Goal: Task Accomplishment & Management: Manage account settings

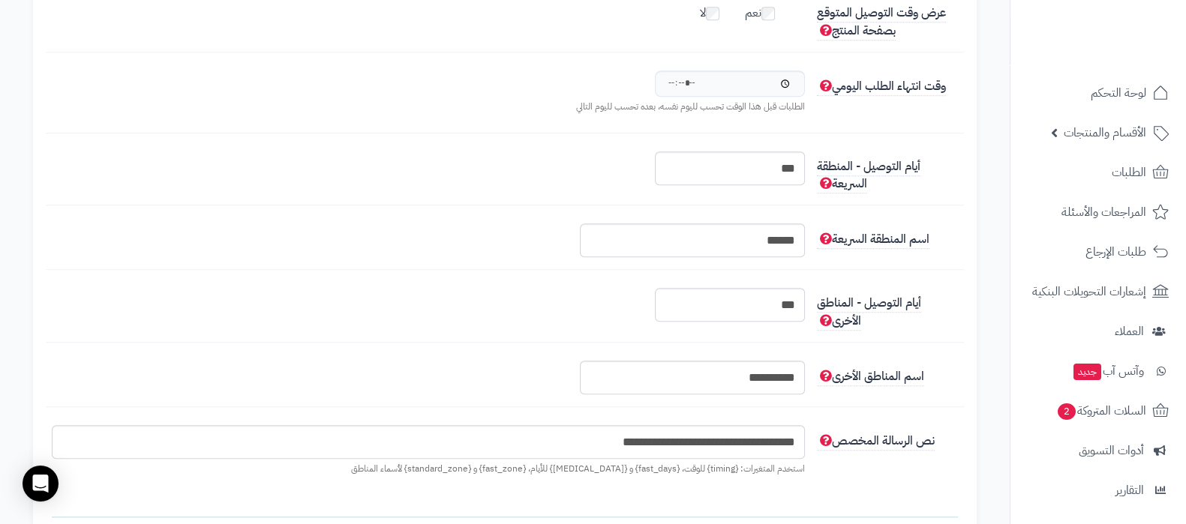
scroll to position [11, 0]
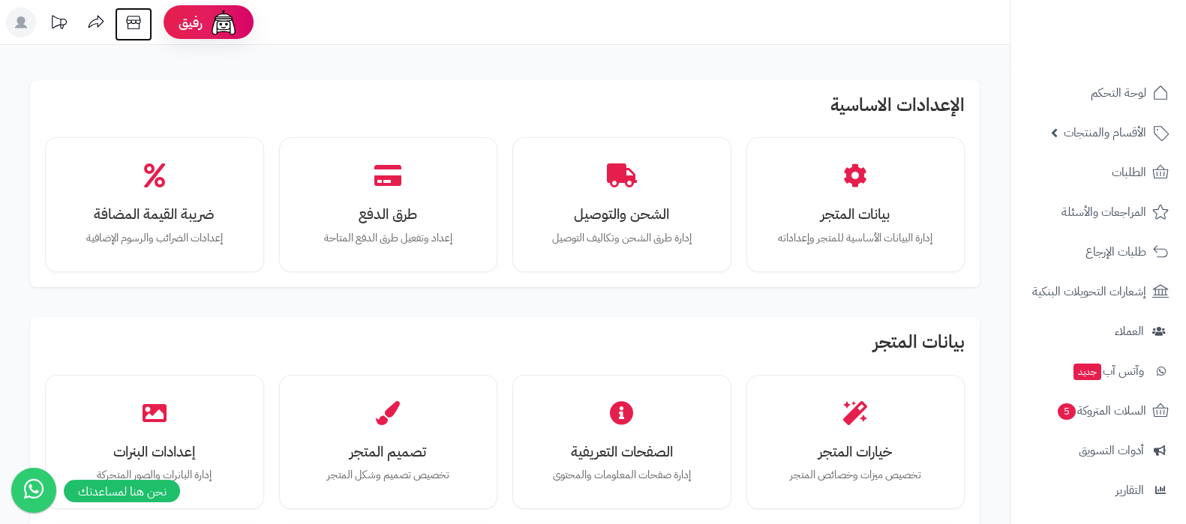
click at [127, 28] on icon at bounding box center [134, 23] width 30 height 30
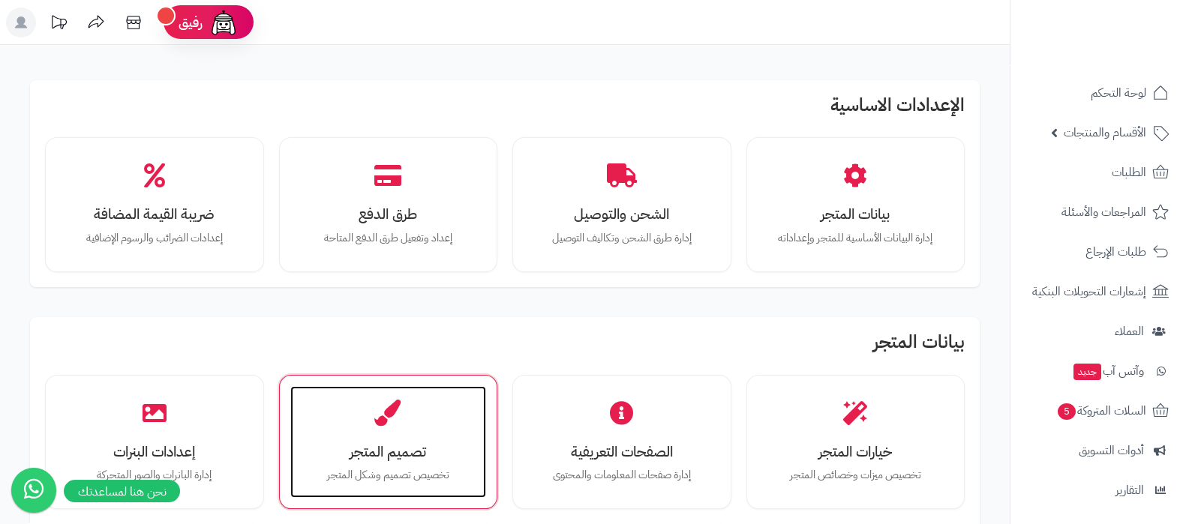
click at [351, 425] on div "تصميم المتجر تخصيص تصميم وشكل المتجر" at bounding box center [388, 442] width 197 height 113
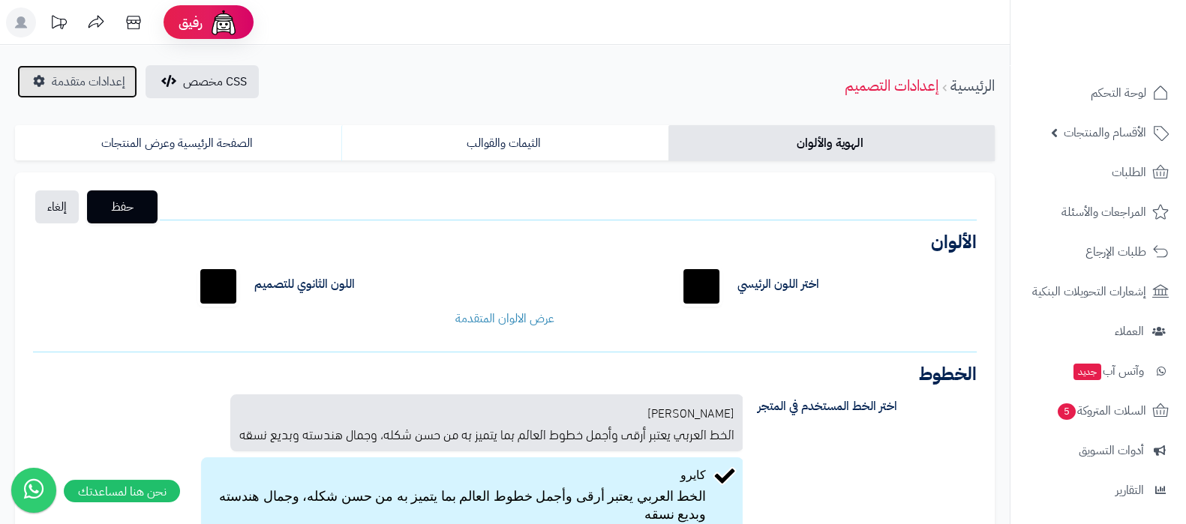
click at [68, 82] on span "إعدادات متقدمة" at bounding box center [89, 82] width 74 height 18
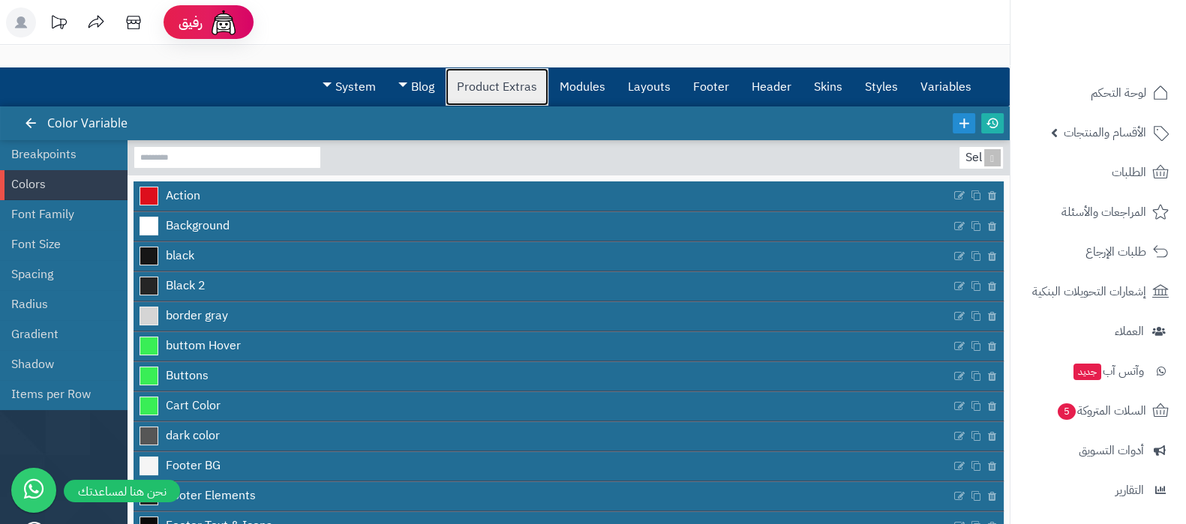
click at [512, 101] on link "Product Extras" at bounding box center [497, 87] width 103 height 38
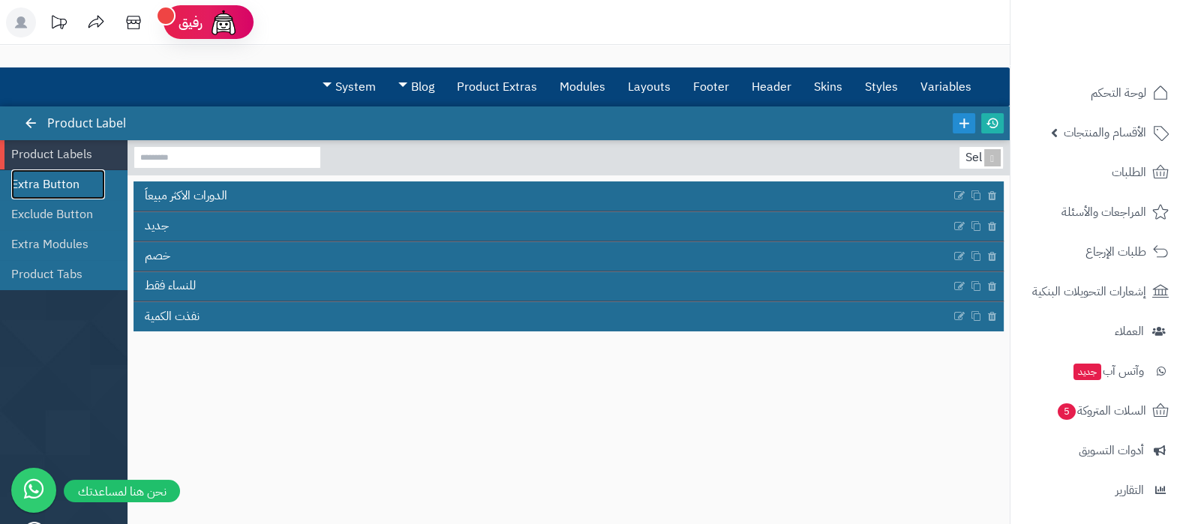
click at [51, 179] on link "Extra Button" at bounding box center [58, 185] width 94 height 30
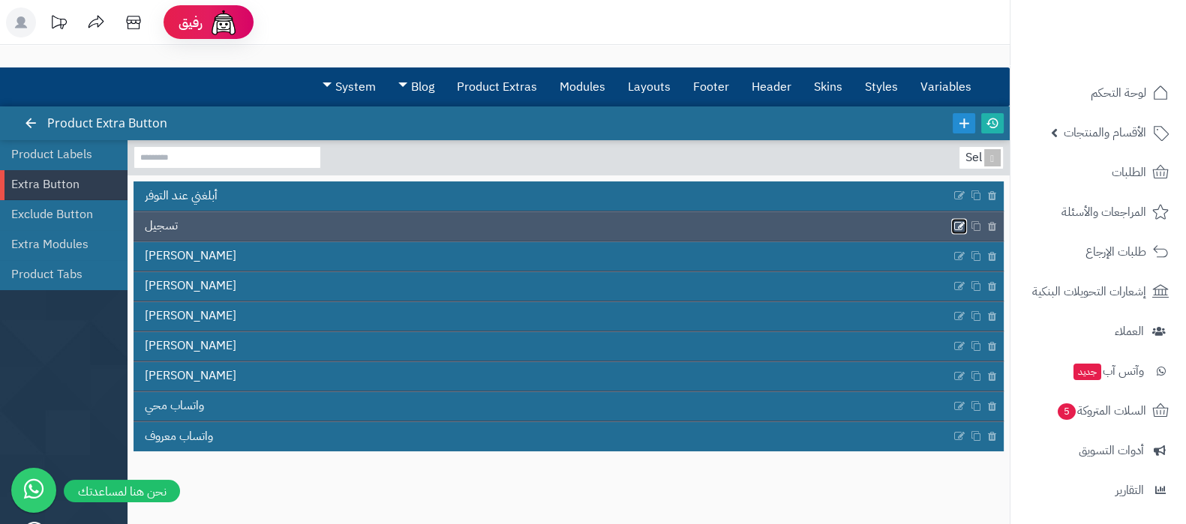
click at [954, 224] on icon at bounding box center [960, 226] width 12 height 13
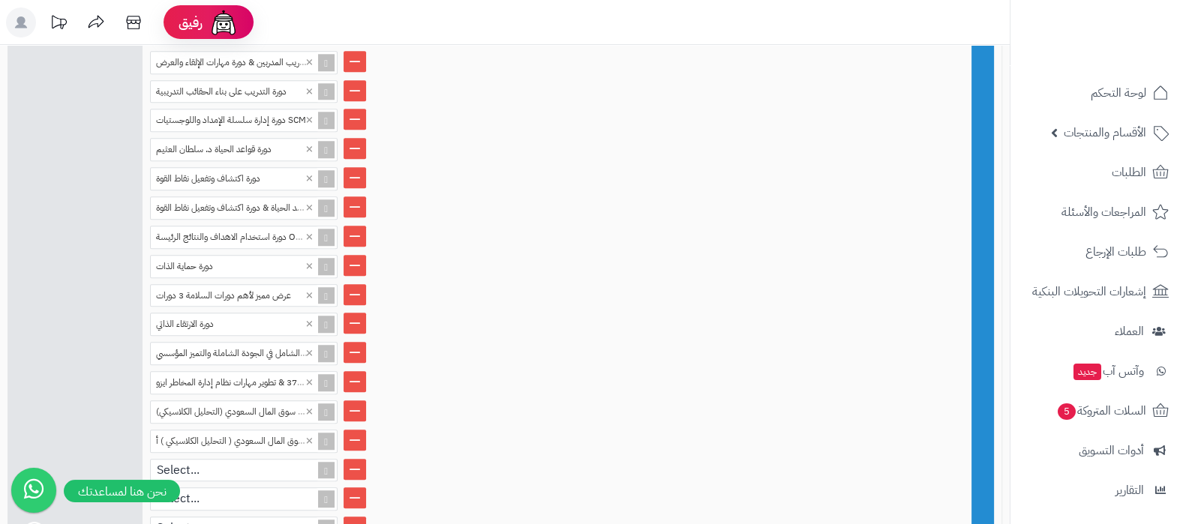
scroll to position [1663, 0]
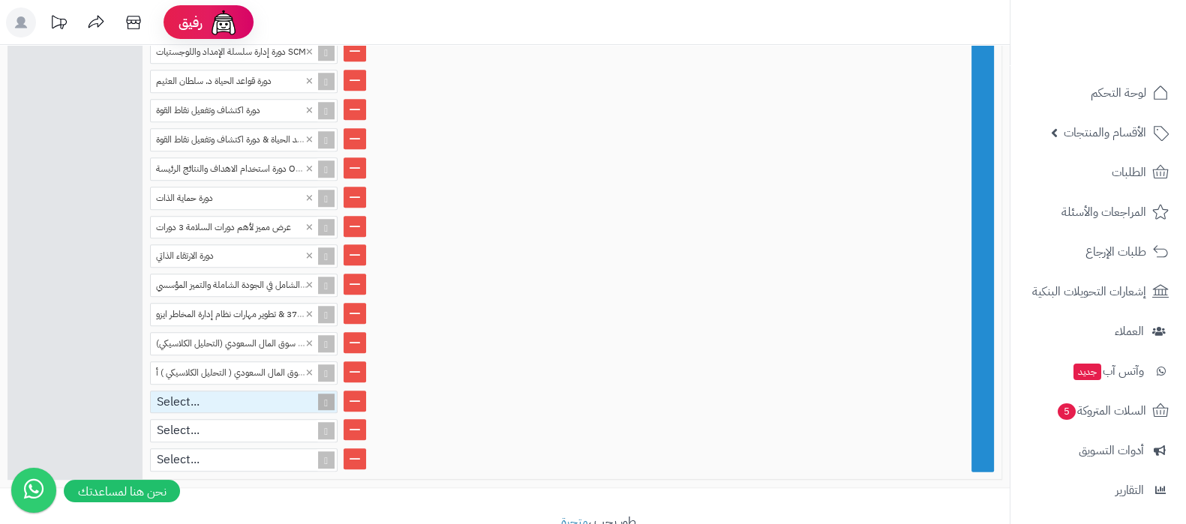
click at [193, 392] on div "Select..." at bounding box center [237, 403] width 173 height 22
click at [199, 420] on div "Select..." at bounding box center [237, 431] width 173 height 22
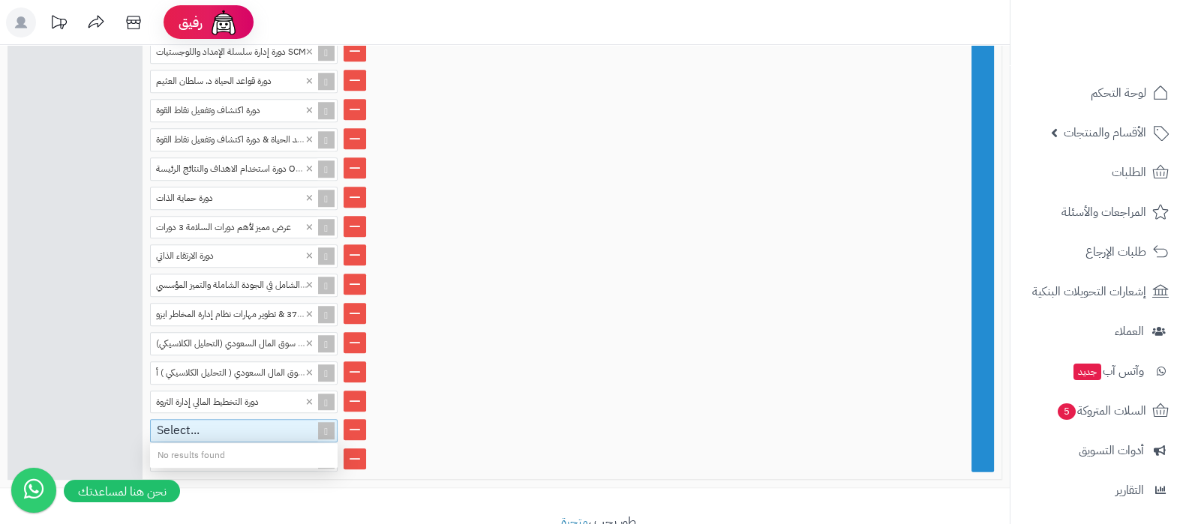
click at [552, 332] on li "دورة استراتيجيات المضاربة في سوق المال السعودي (التحليل الكلاسيكي) ×" at bounding box center [572, 343] width 844 height 23
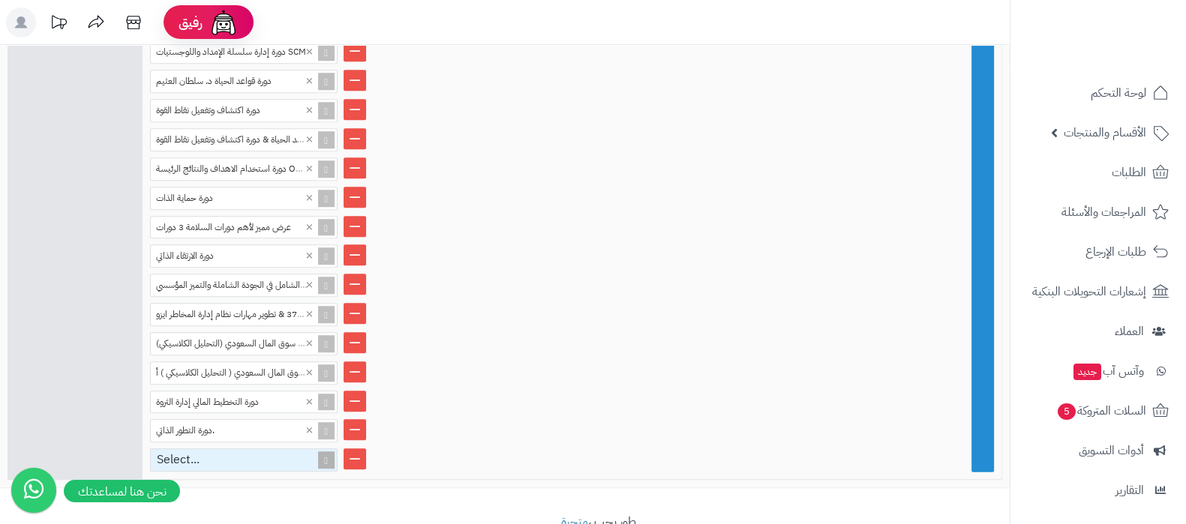
click at [200, 449] on div "Select..." at bounding box center [237, 460] width 173 height 22
click at [552, 391] on li "دورة التخطيط المالي إدارة الثروة ×" at bounding box center [572, 402] width 844 height 23
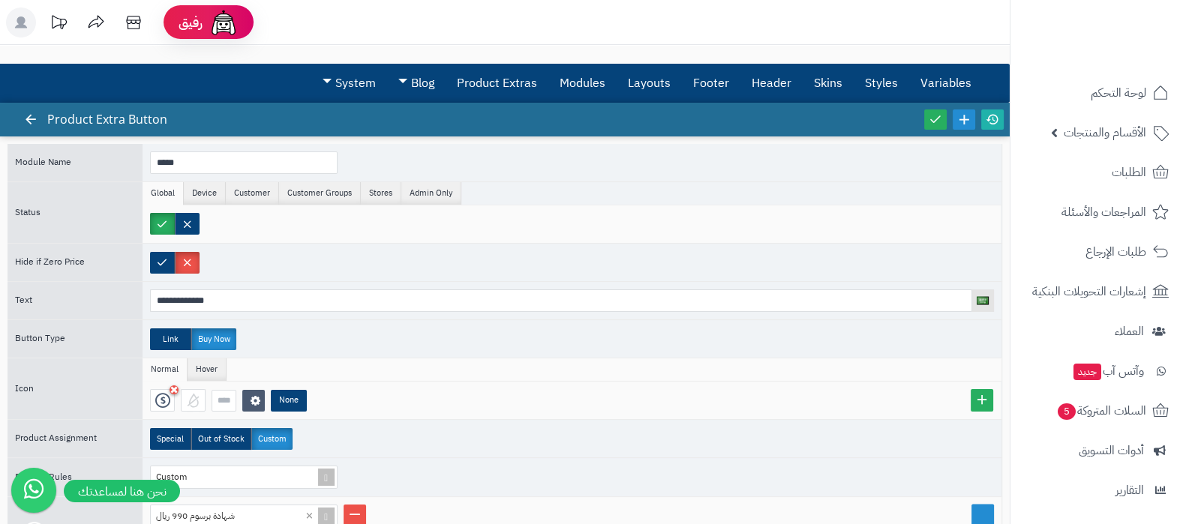
scroll to position [0, 0]
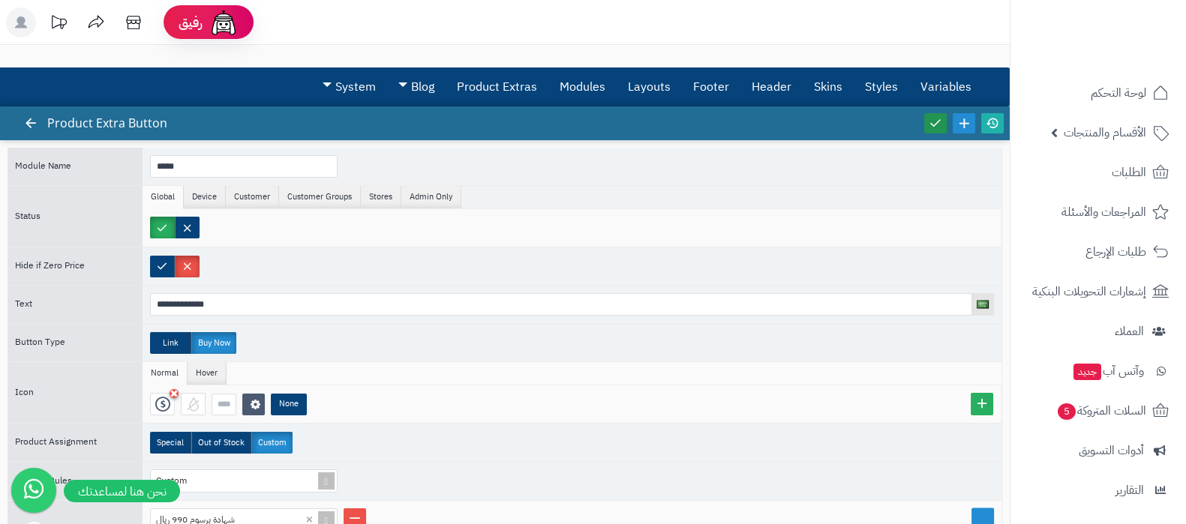
click at [935, 123] on icon at bounding box center [936, 123] width 14 height 14
click at [994, 128] on icon at bounding box center [993, 123] width 14 height 14
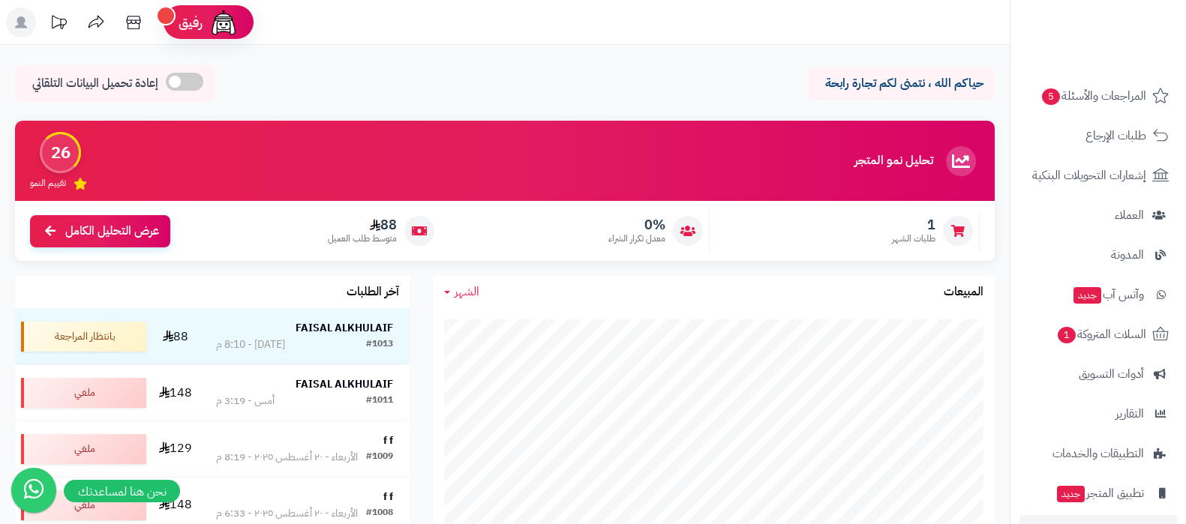
scroll to position [202, 0]
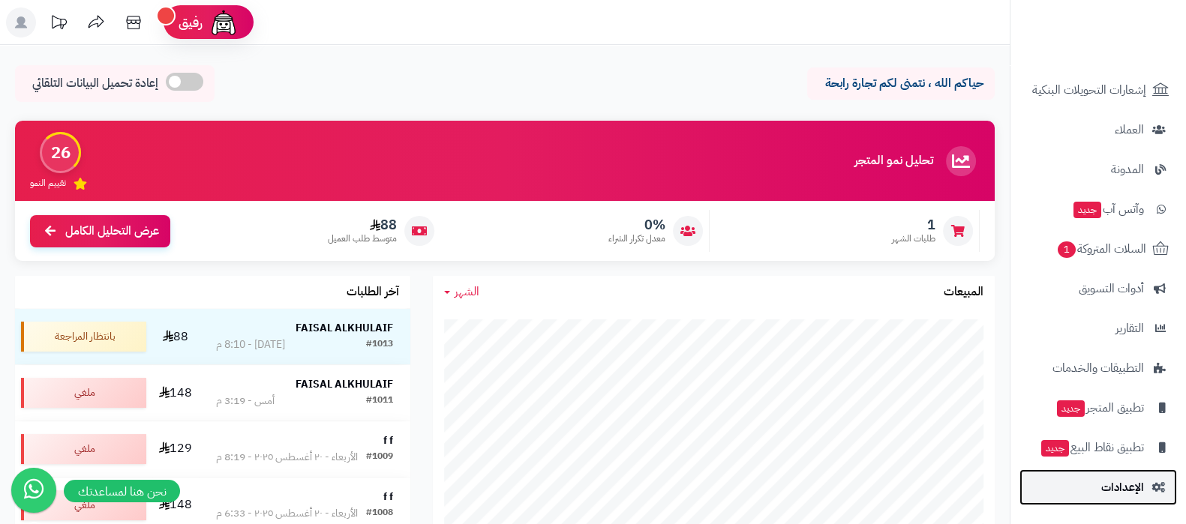
click at [1107, 497] on span "الإعدادات" at bounding box center [1122, 487] width 43 height 21
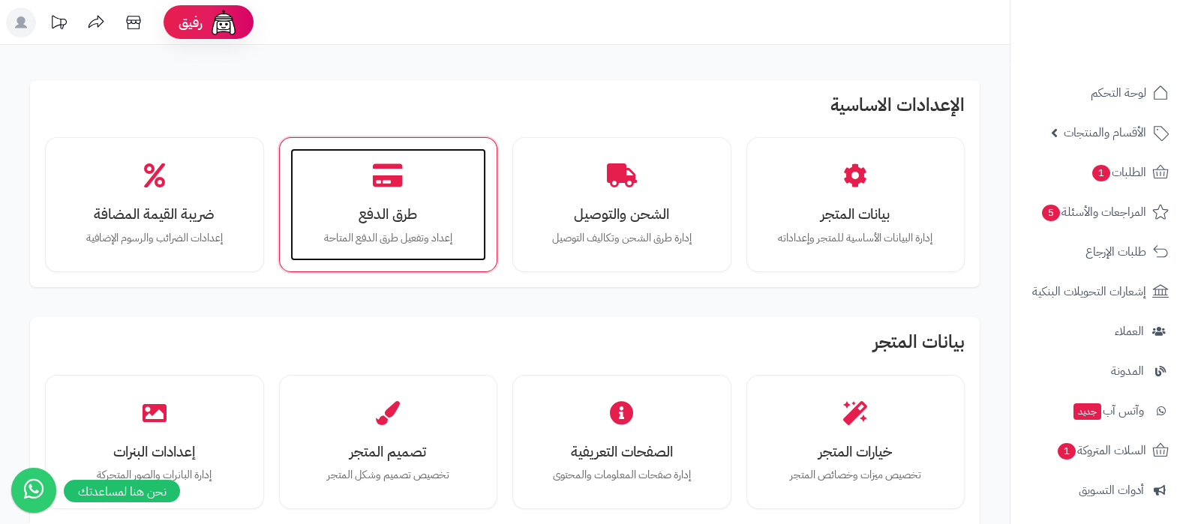
click at [358, 200] on div "طرق الدفع إعداد وتفعيل طرق الدفع المتاحة" at bounding box center [388, 205] width 197 height 113
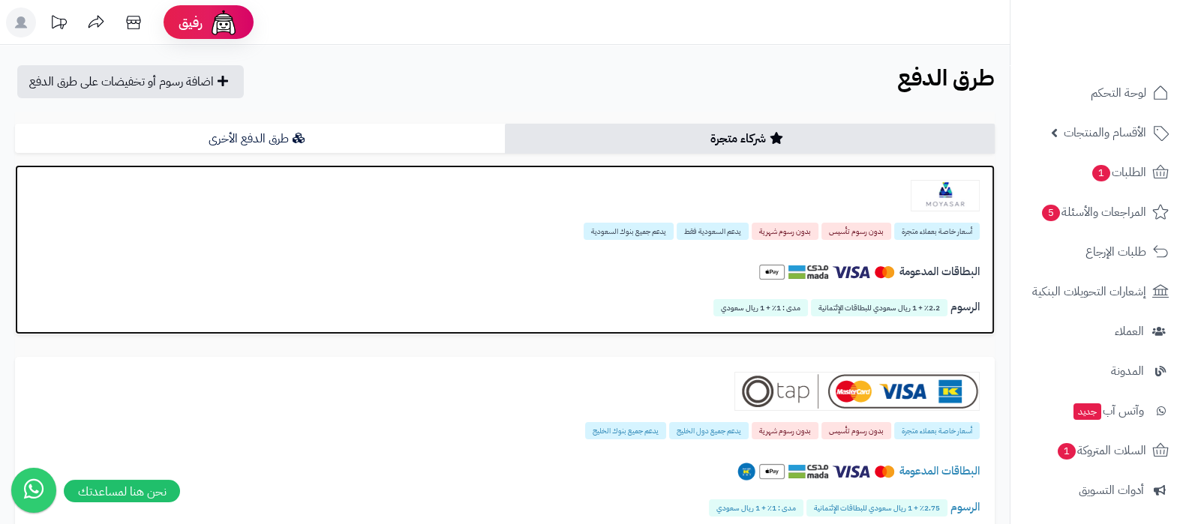
click at [926, 193] on img at bounding box center [945, 196] width 69 height 32
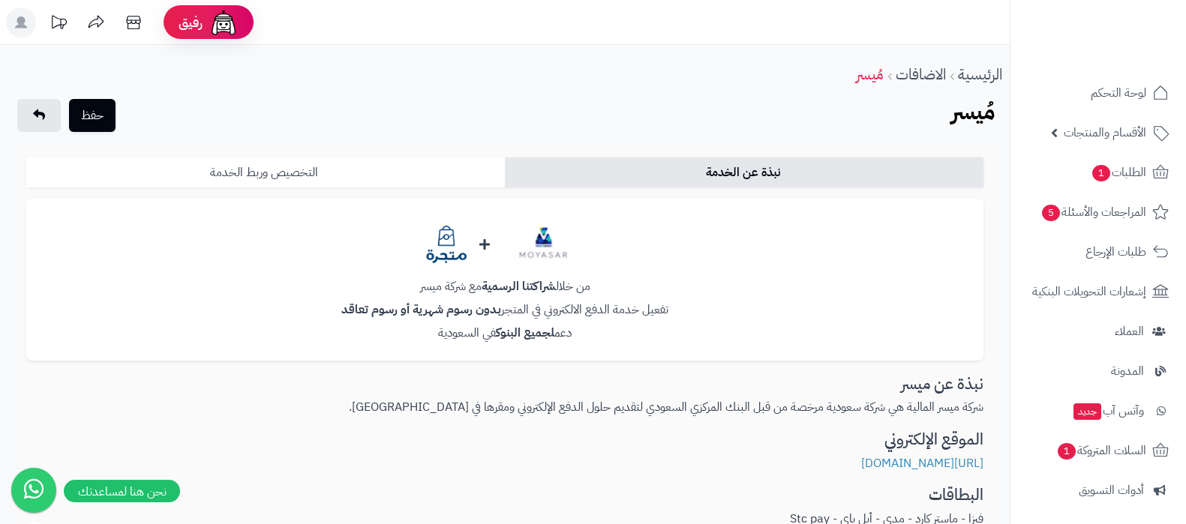
click at [374, 177] on link "التخصيص وربط الخدمة" at bounding box center [265, 173] width 479 height 30
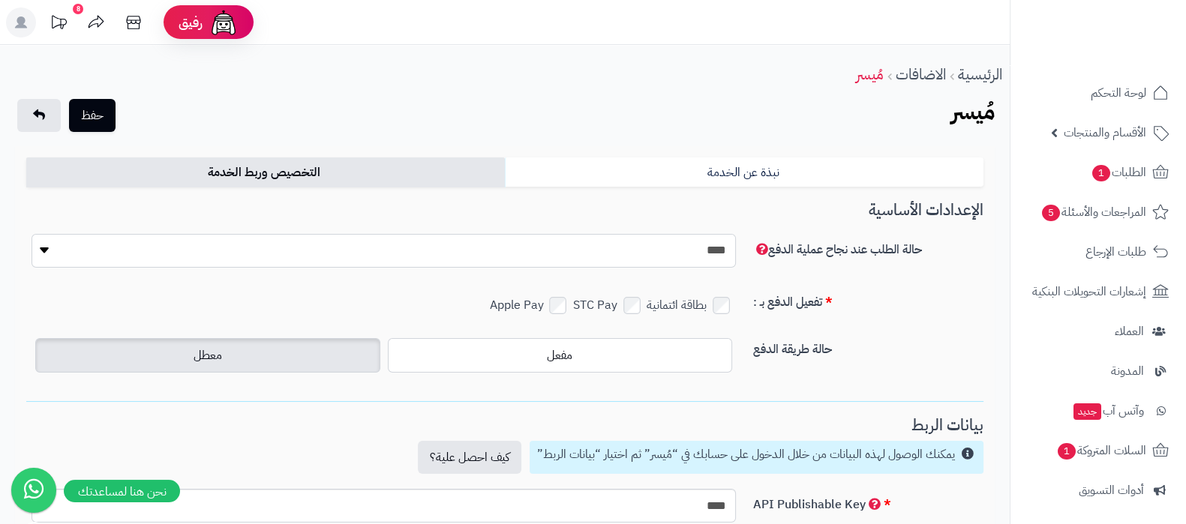
click at [668, 246] on select "**********" at bounding box center [384, 251] width 705 height 34
select select "*"
click at [32, 234] on select "**********" at bounding box center [384, 251] width 705 height 34
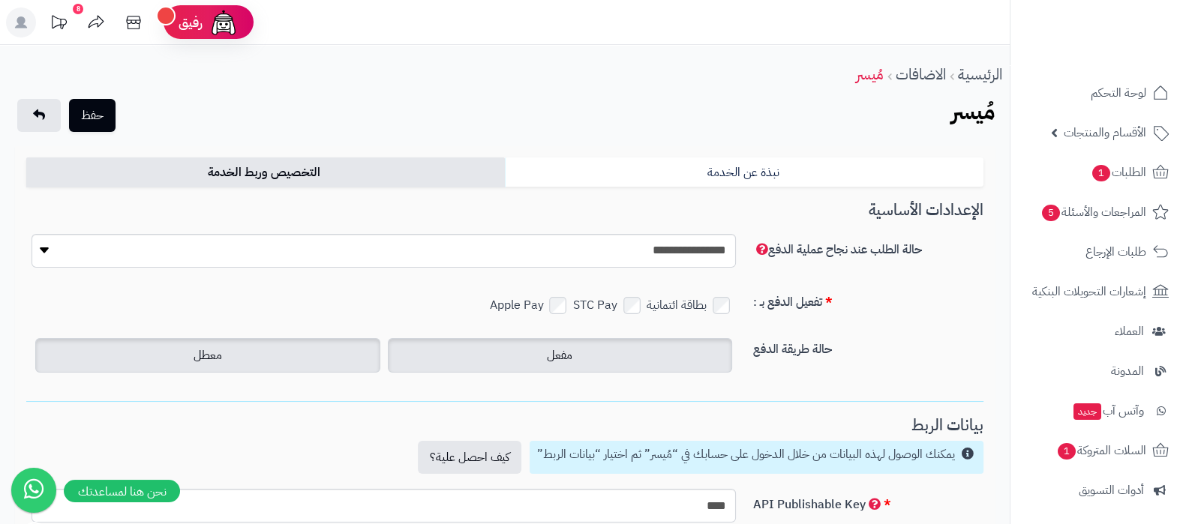
click at [562, 348] on span "مفعل" at bounding box center [560, 356] width 26 height 18
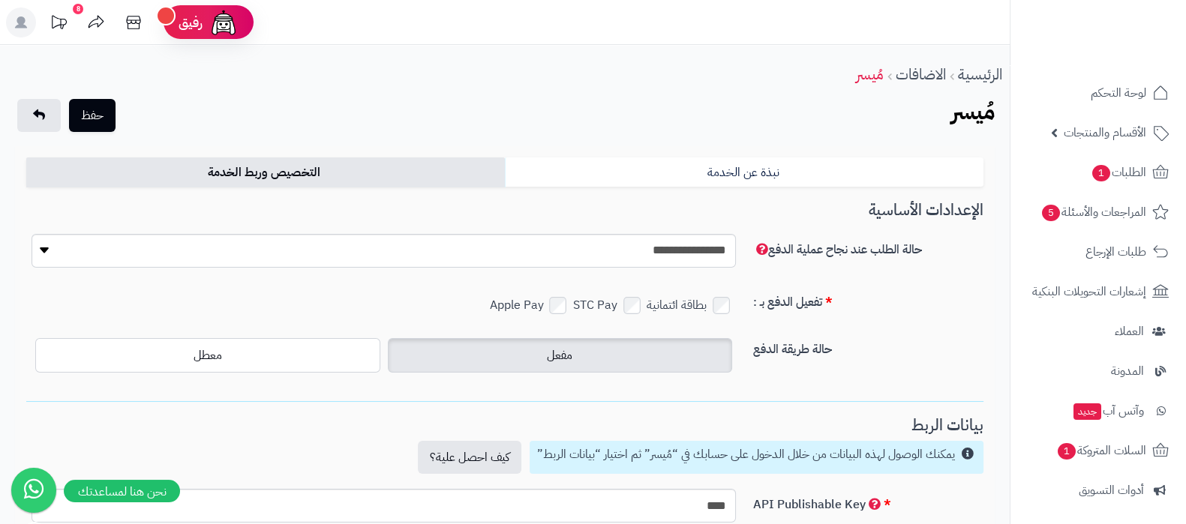
scroll to position [93, 0]
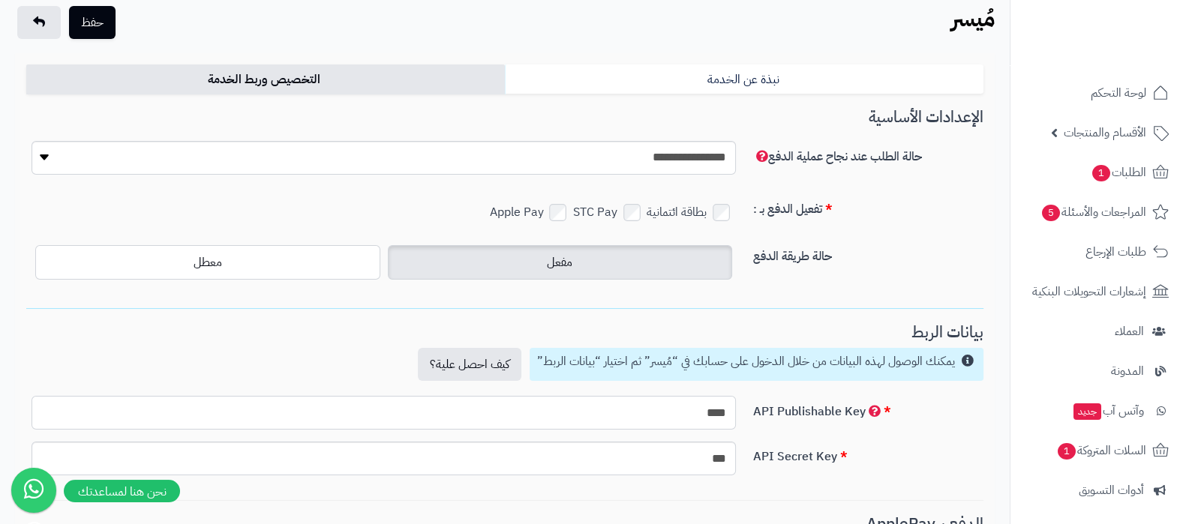
click at [666, 410] on input "****" at bounding box center [384, 413] width 705 height 34
paste input "**********"
type input "**********"
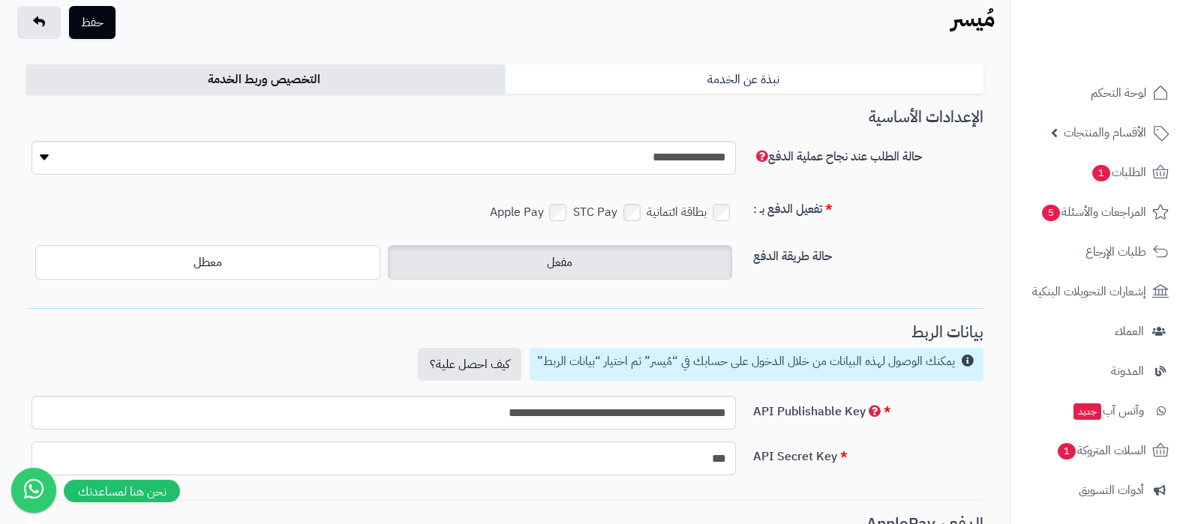
click at [683, 452] on input "***" at bounding box center [384, 459] width 705 height 34
paste input "**********"
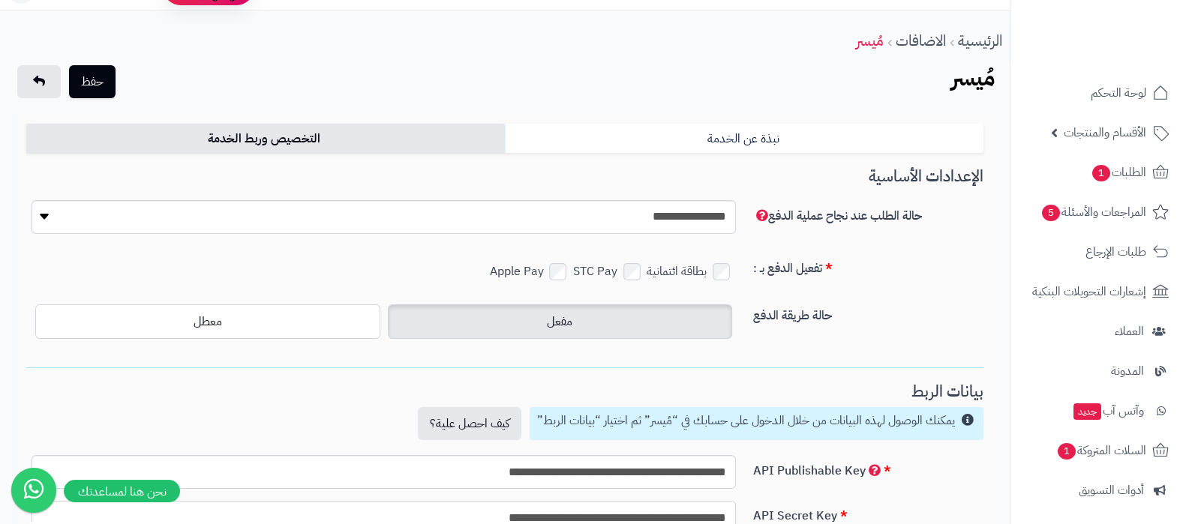
scroll to position [0, 0]
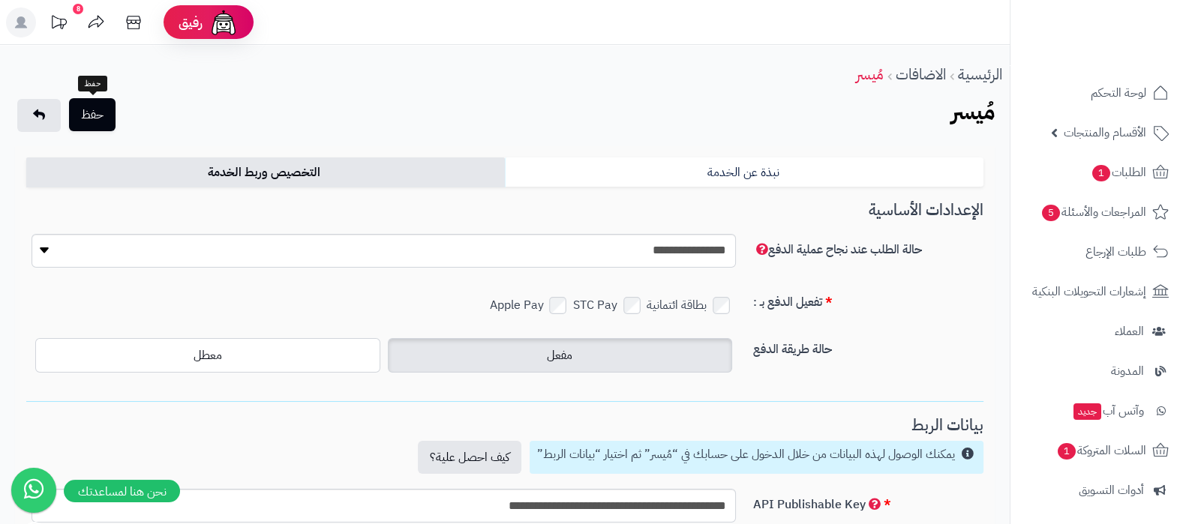
type input "**********"
click at [113, 110] on button "حفظ" at bounding box center [92, 114] width 47 height 33
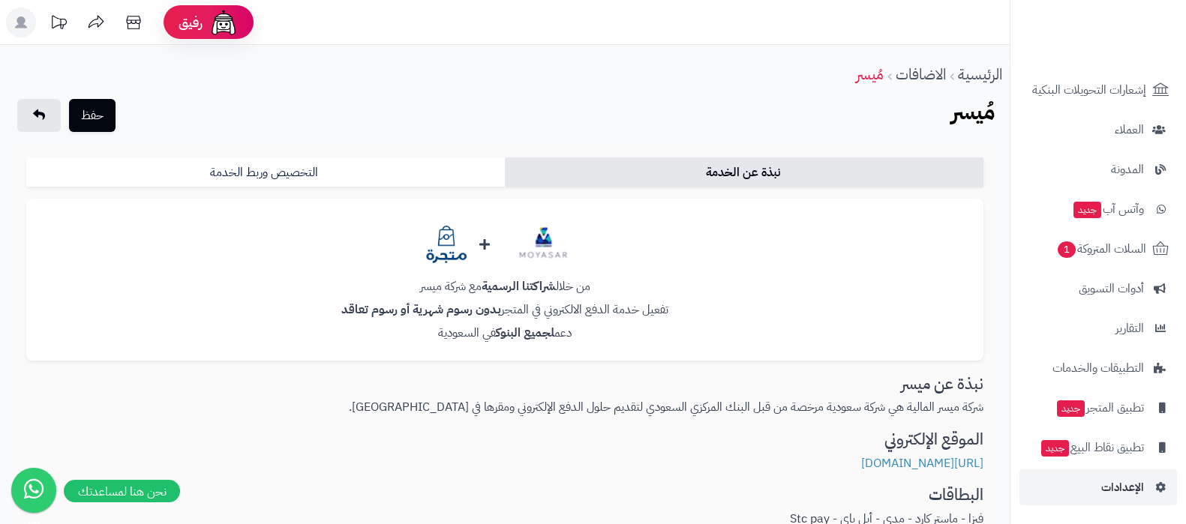
scroll to position [563, 0]
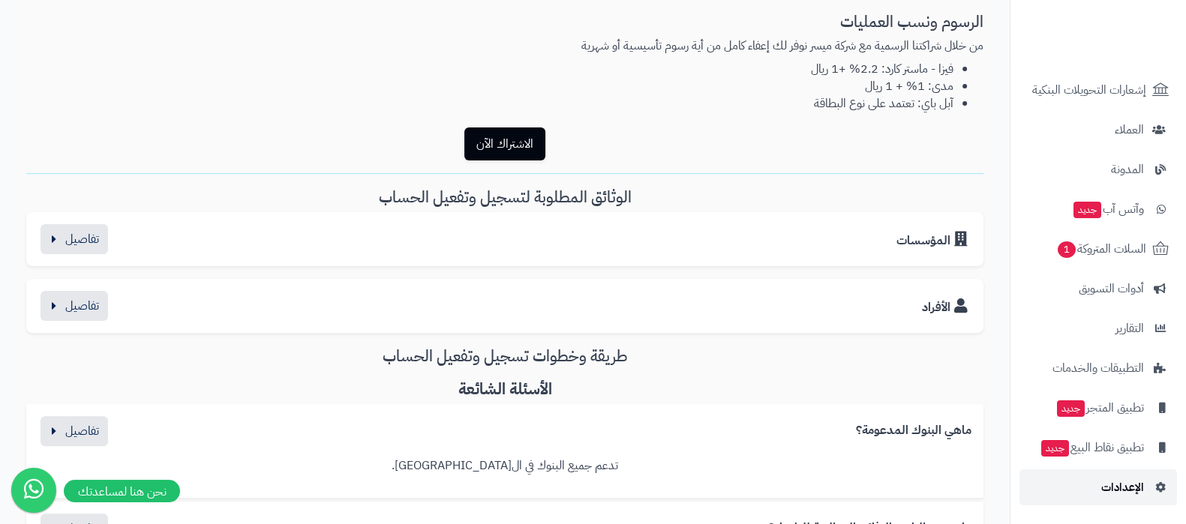
click at [1099, 487] on link "الإعدادات" at bounding box center [1099, 488] width 158 height 36
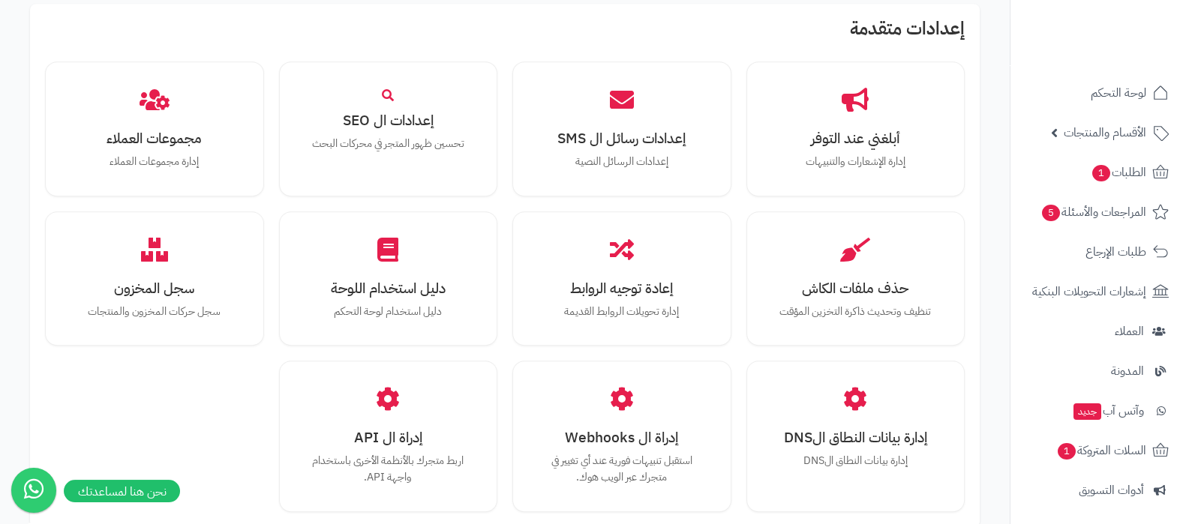
scroll to position [1387, 0]
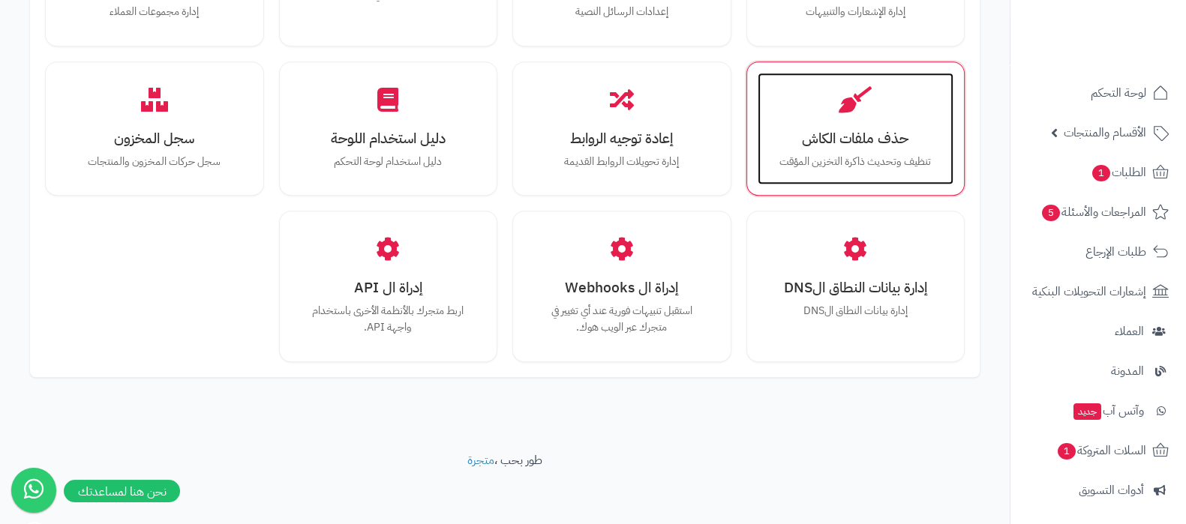
click at [870, 155] on p "تنظيف وتحديث ذاكرة التخزين المؤقت" at bounding box center [856, 162] width 167 height 17
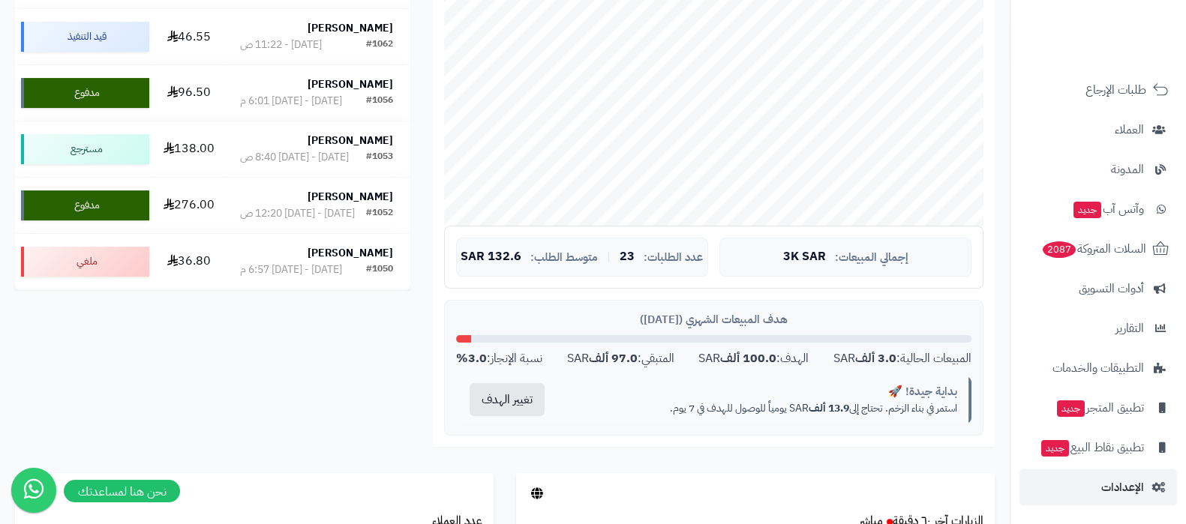
scroll to position [469, 0]
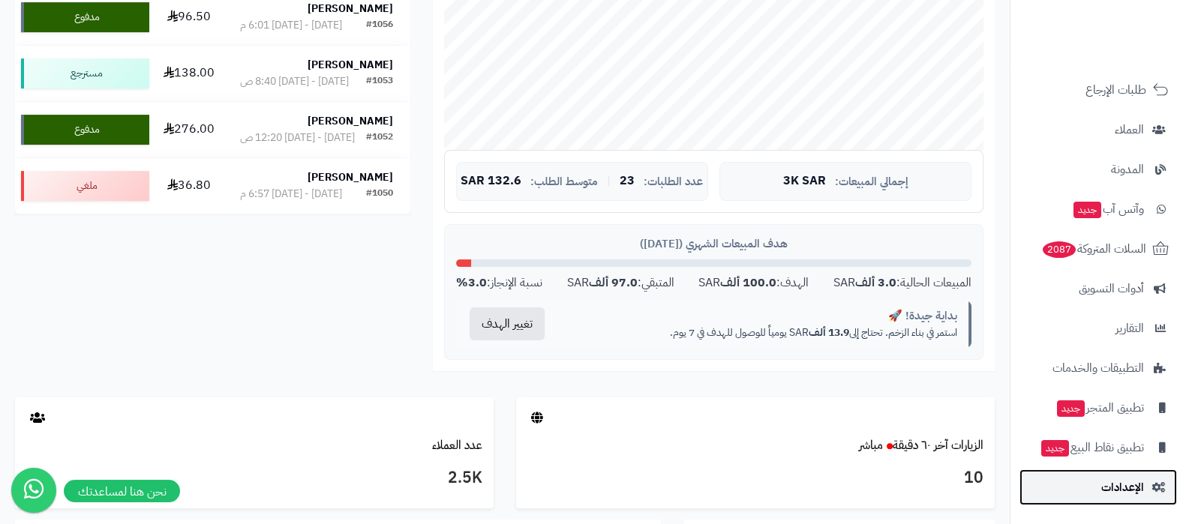
click at [1105, 489] on span "الإعدادات" at bounding box center [1122, 487] width 43 height 21
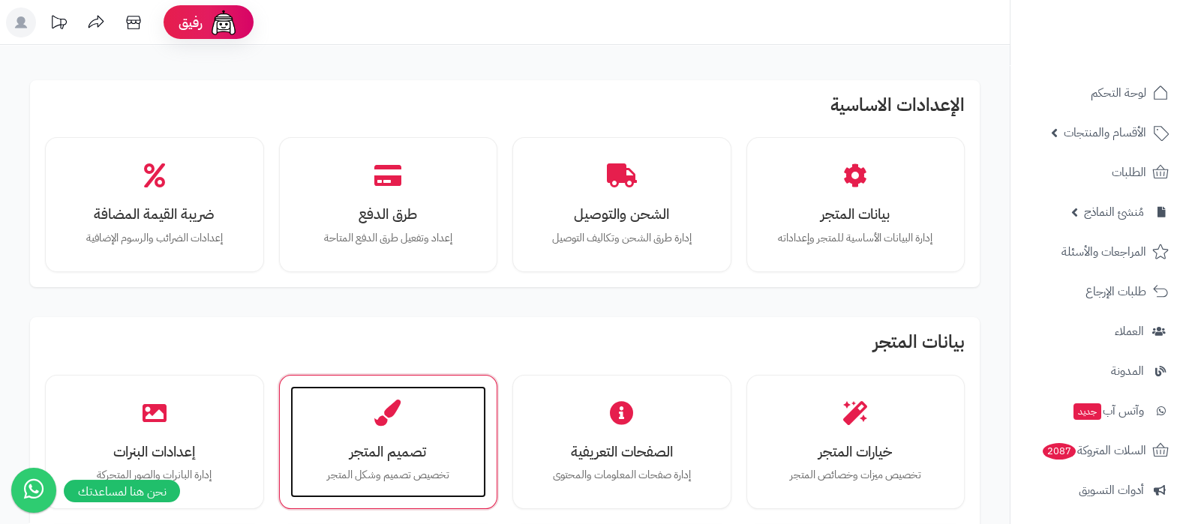
click at [385, 433] on div "تصميم المتجر تخصيص تصميم وشكل المتجر" at bounding box center [388, 442] width 197 height 113
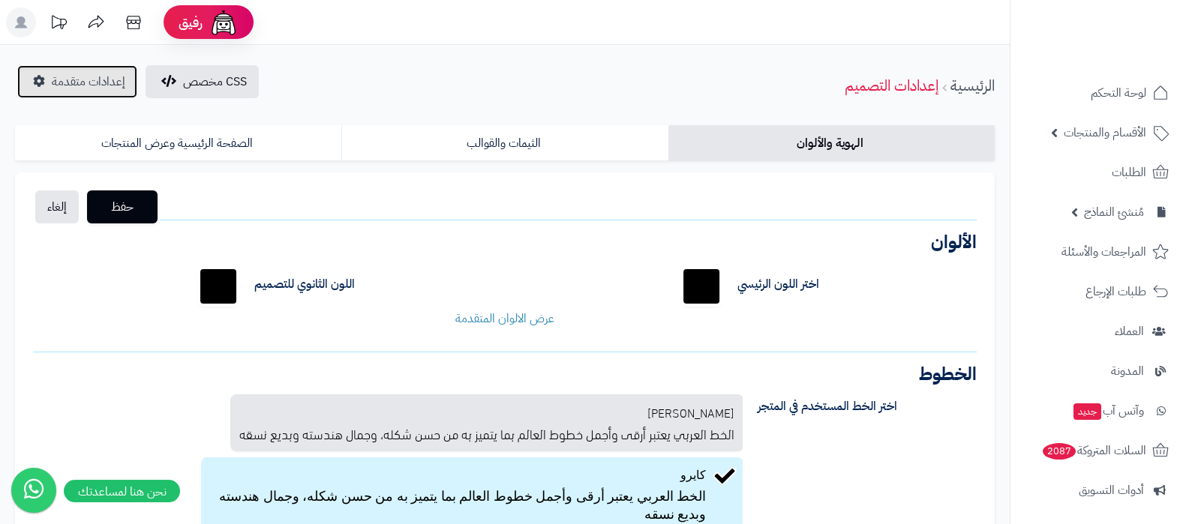
click at [84, 84] on span "إعدادات متقدمة" at bounding box center [89, 82] width 74 height 18
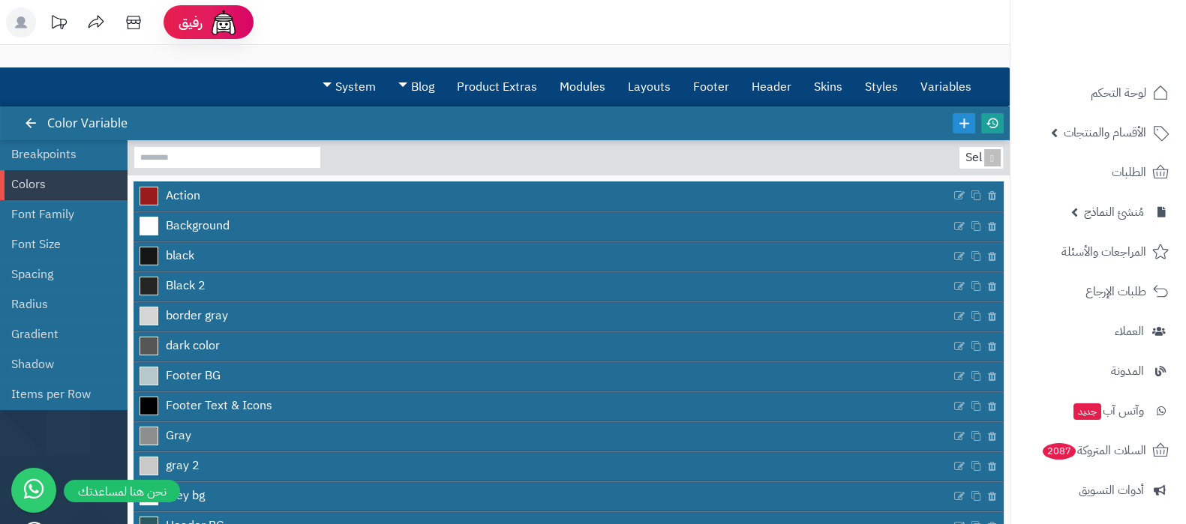
click at [988, 123] on icon at bounding box center [993, 123] width 14 height 14
click at [642, 92] on link "Layouts" at bounding box center [649, 87] width 65 height 38
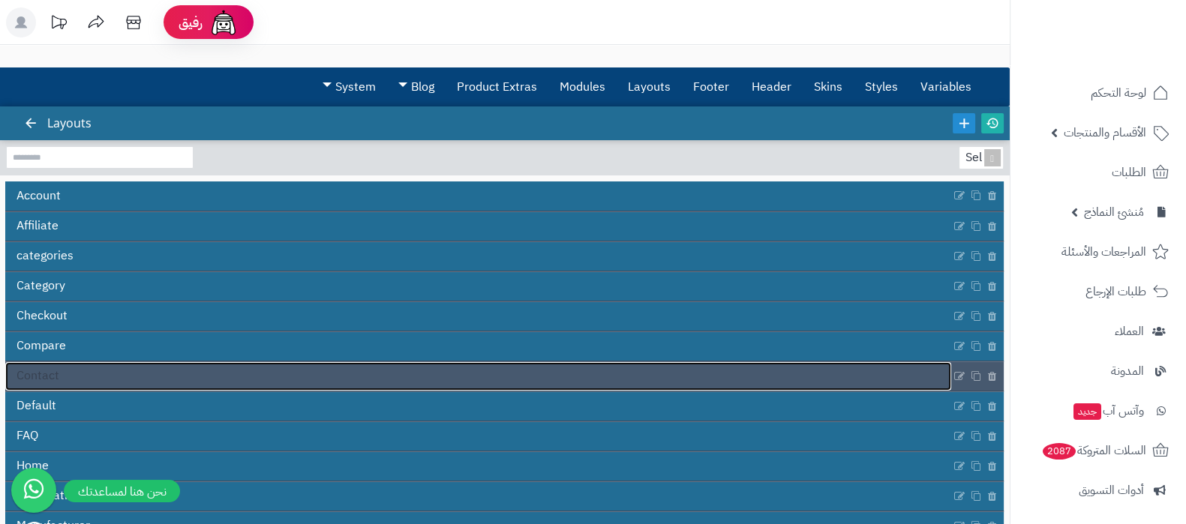
click at [71, 368] on link "Contact" at bounding box center [478, 376] width 946 height 29
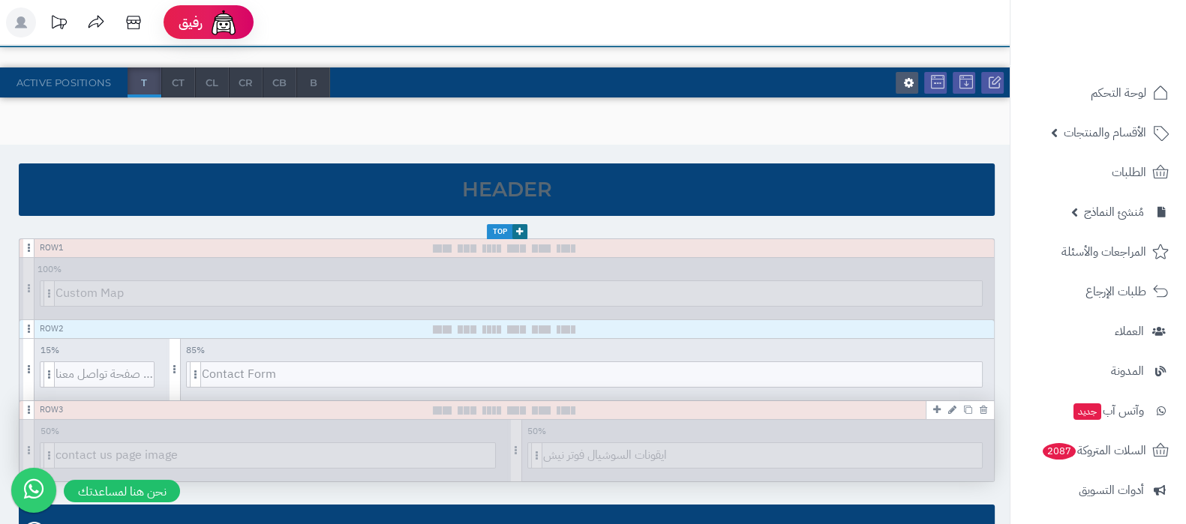
scroll to position [187, 0]
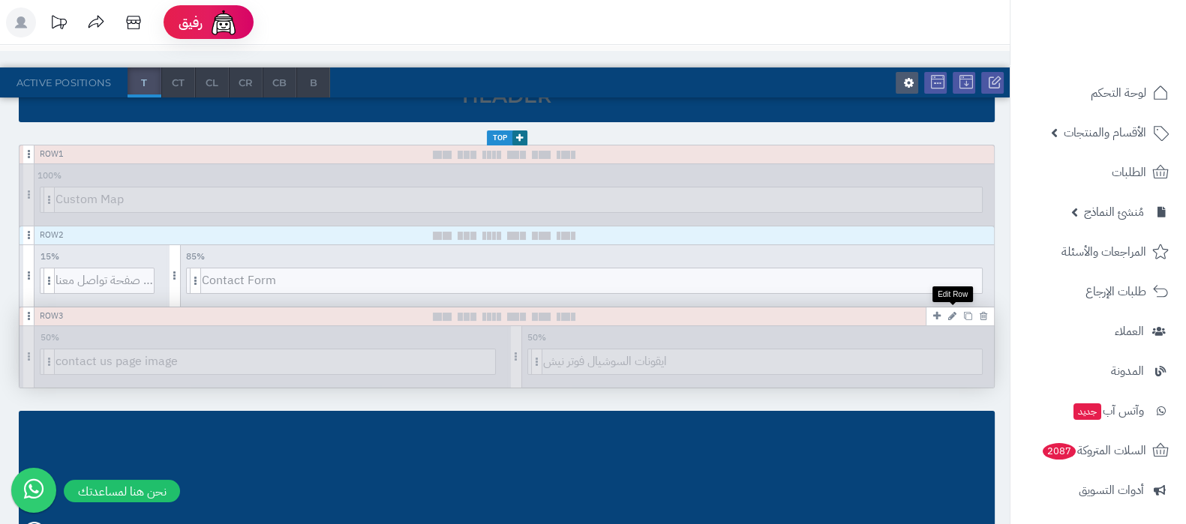
click at [954, 312] on icon at bounding box center [952, 316] width 8 height 10
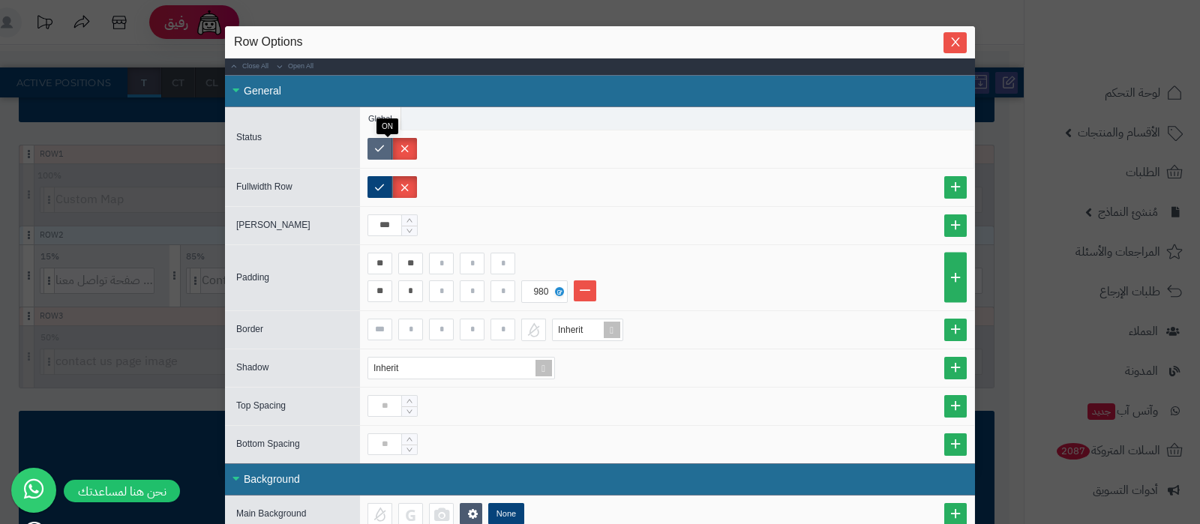
click at [384, 149] on label at bounding box center [380, 149] width 25 height 22
click at [962, 38] on icon "Close" at bounding box center [956, 41] width 12 height 12
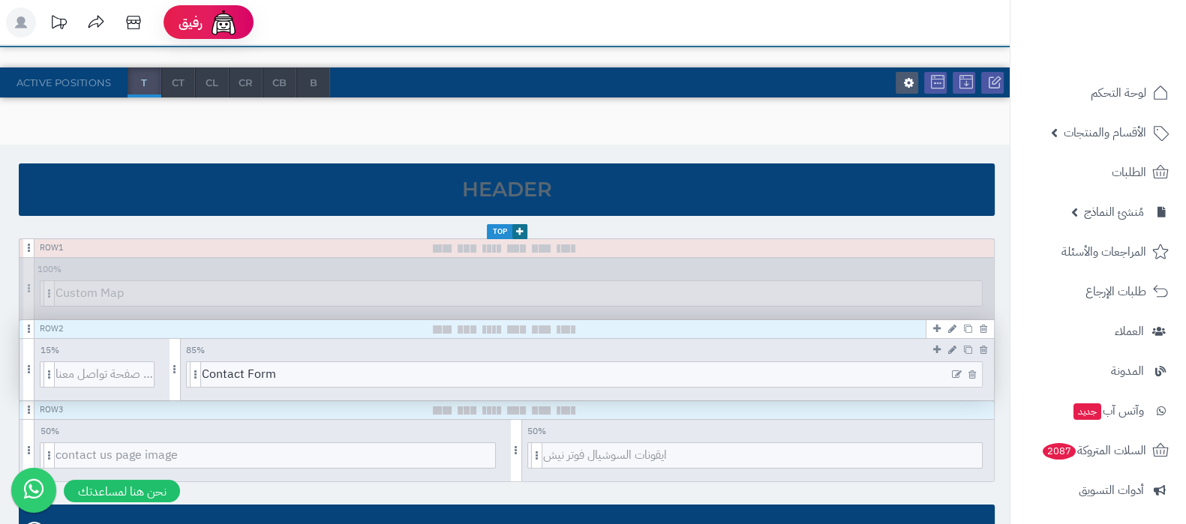
scroll to position [0, 0]
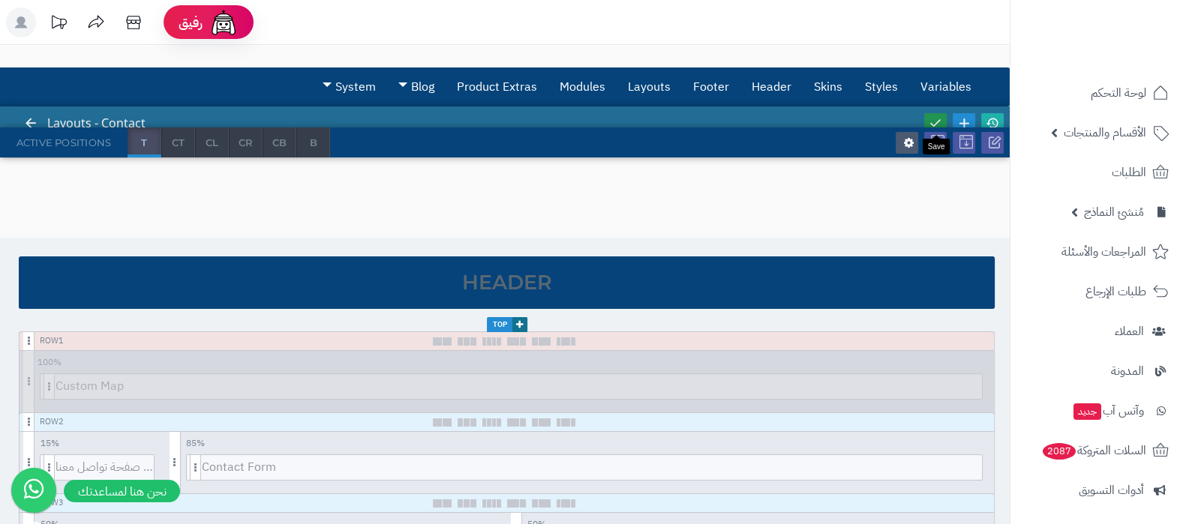
click at [934, 114] on link at bounding box center [935, 123] width 23 height 20
click at [993, 119] on icon at bounding box center [993, 123] width 14 height 14
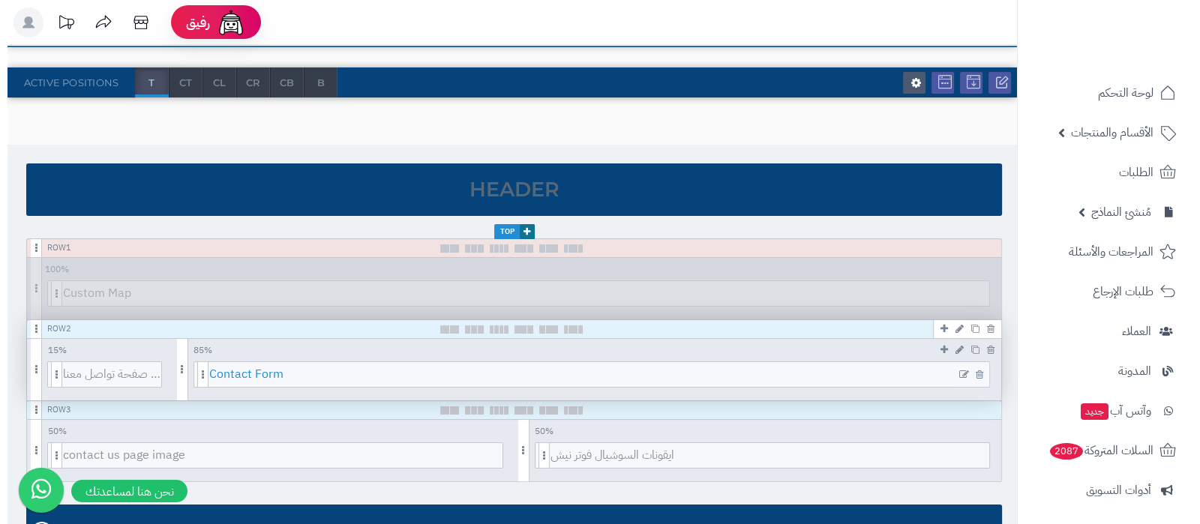
scroll to position [187, 0]
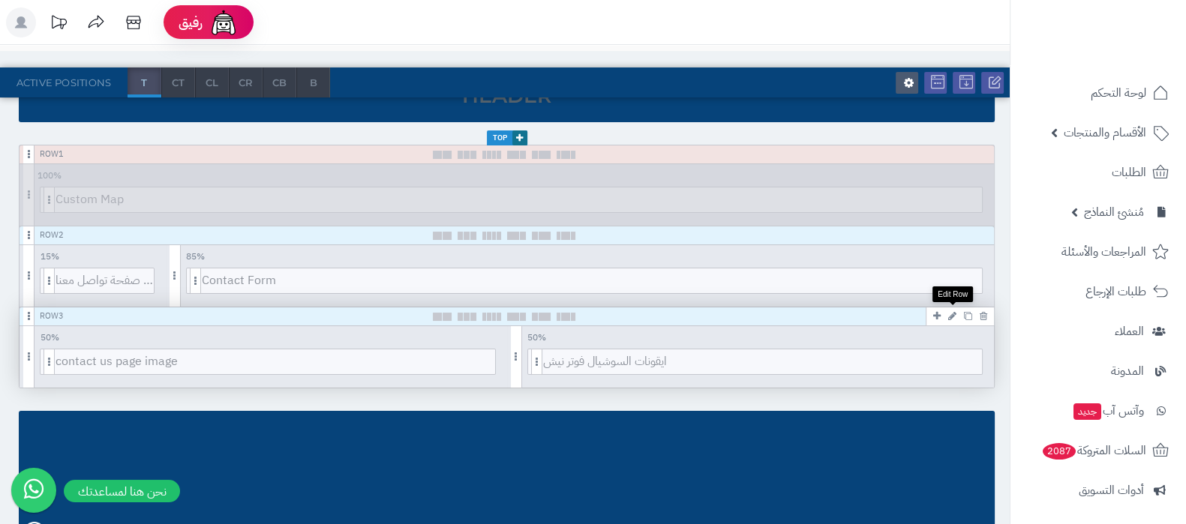
click at [956, 311] on icon at bounding box center [952, 316] width 8 height 10
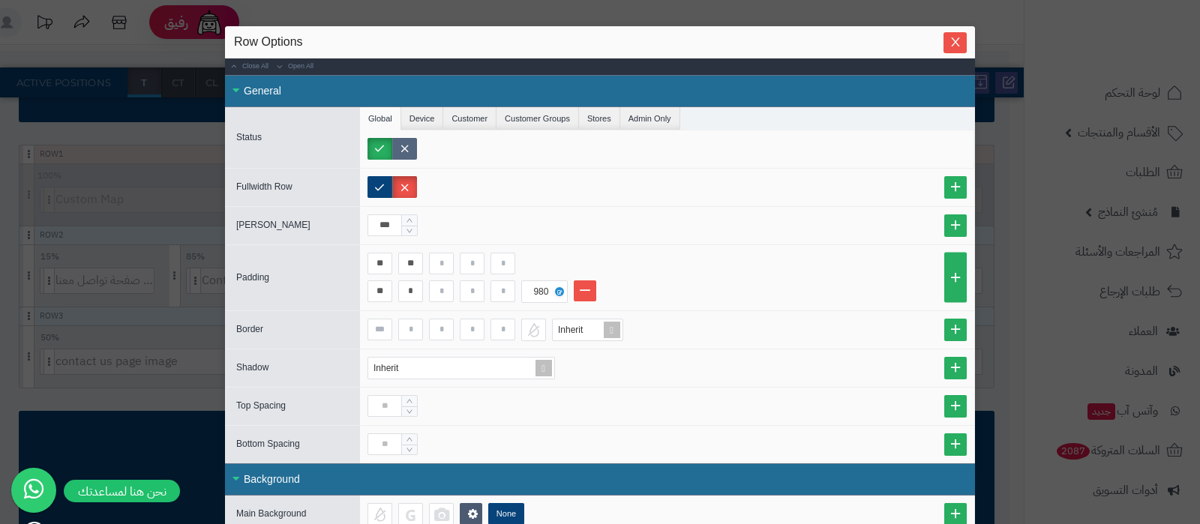
click at [412, 152] on label at bounding box center [404, 149] width 25 height 22
click at [961, 46] on icon "Close" at bounding box center [956, 41] width 12 height 12
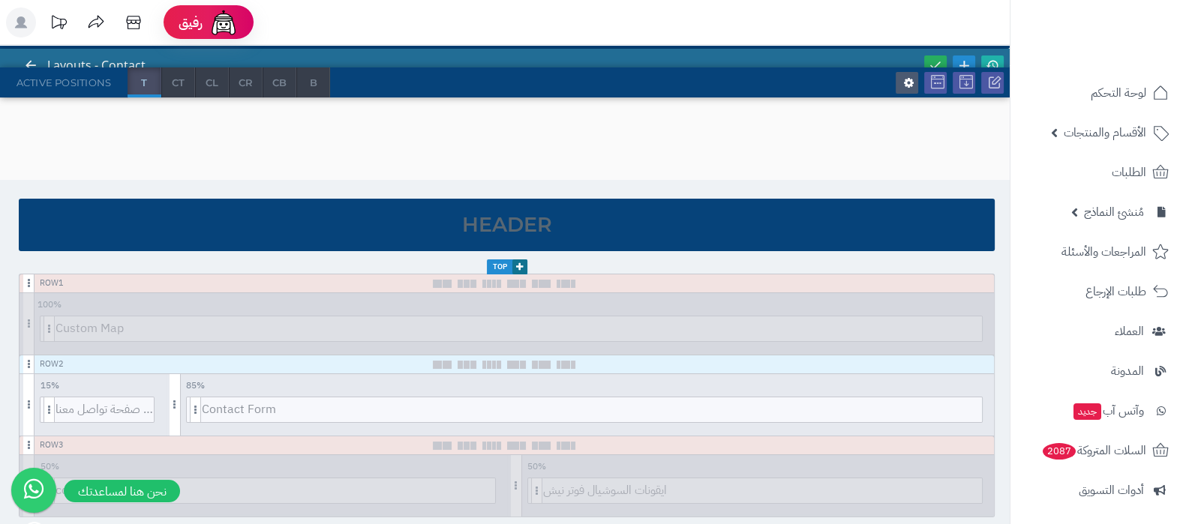
scroll to position [0, 0]
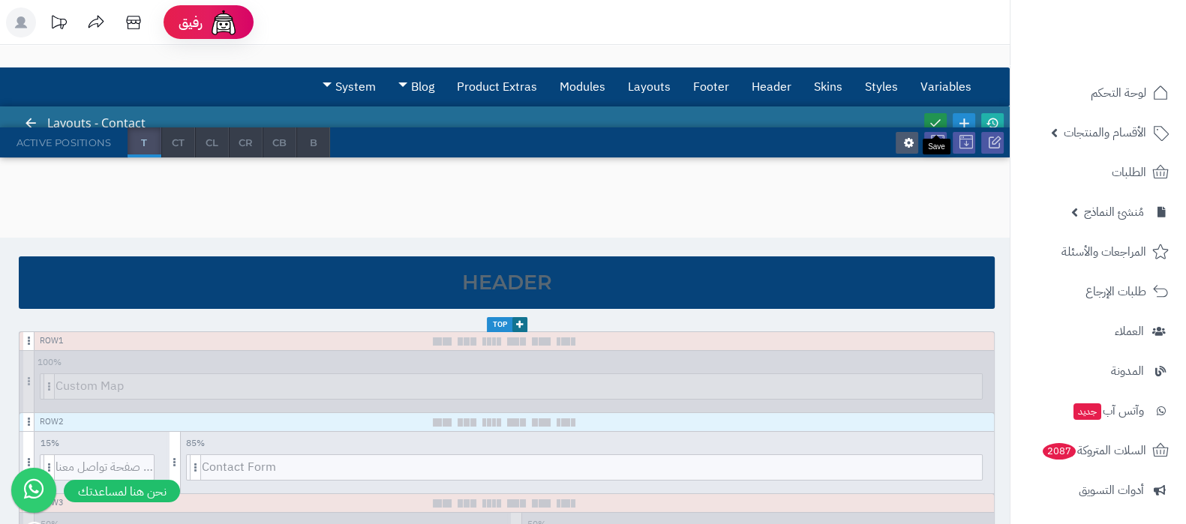
click at [929, 116] on icon at bounding box center [936, 123] width 14 height 14
click at [996, 124] on icon at bounding box center [993, 123] width 14 height 14
click at [993, 118] on icon at bounding box center [993, 123] width 14 height 14
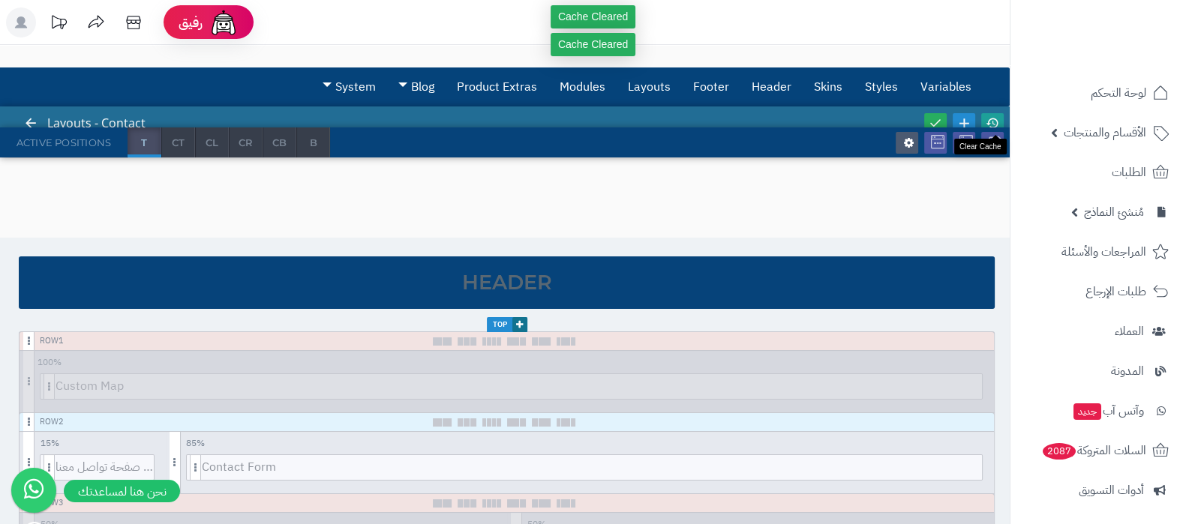
click at [993, 118] on icon at bounding box center [993, 123] width 14 height 14
